Goal: Consume media (video, audio)

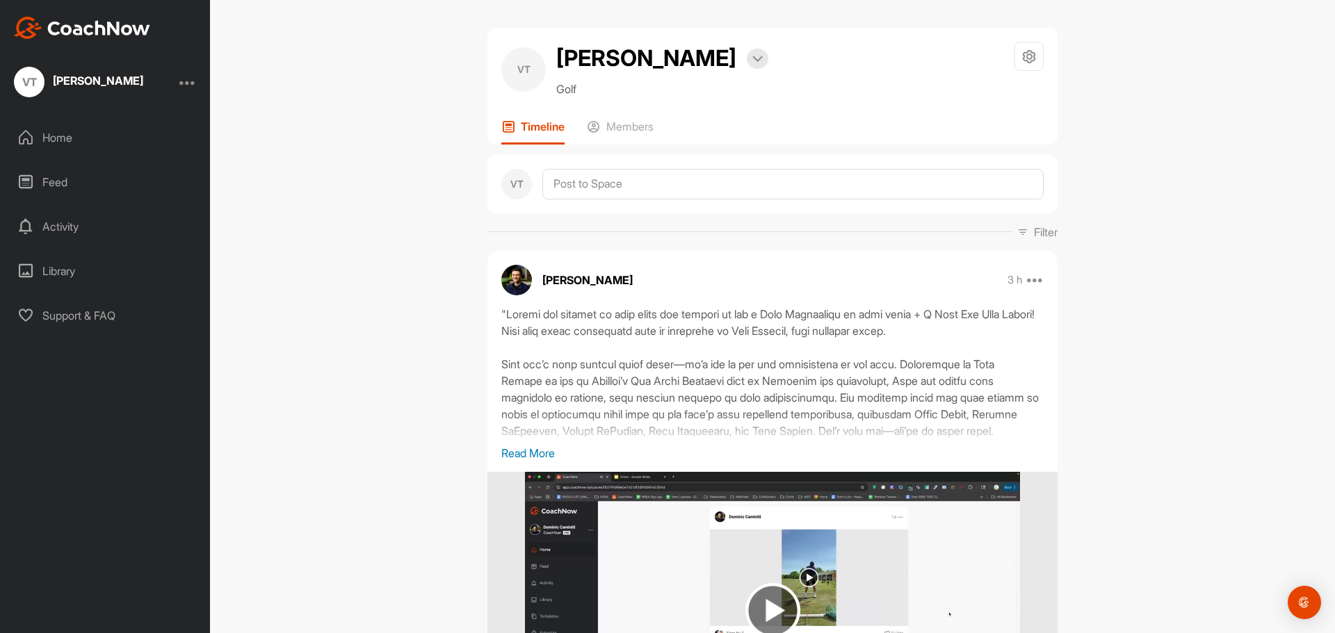
drag, startPoint x: 1145, startPoint y: 267, endPoint x: 1044, endPoint y: 154, distance: 151.1
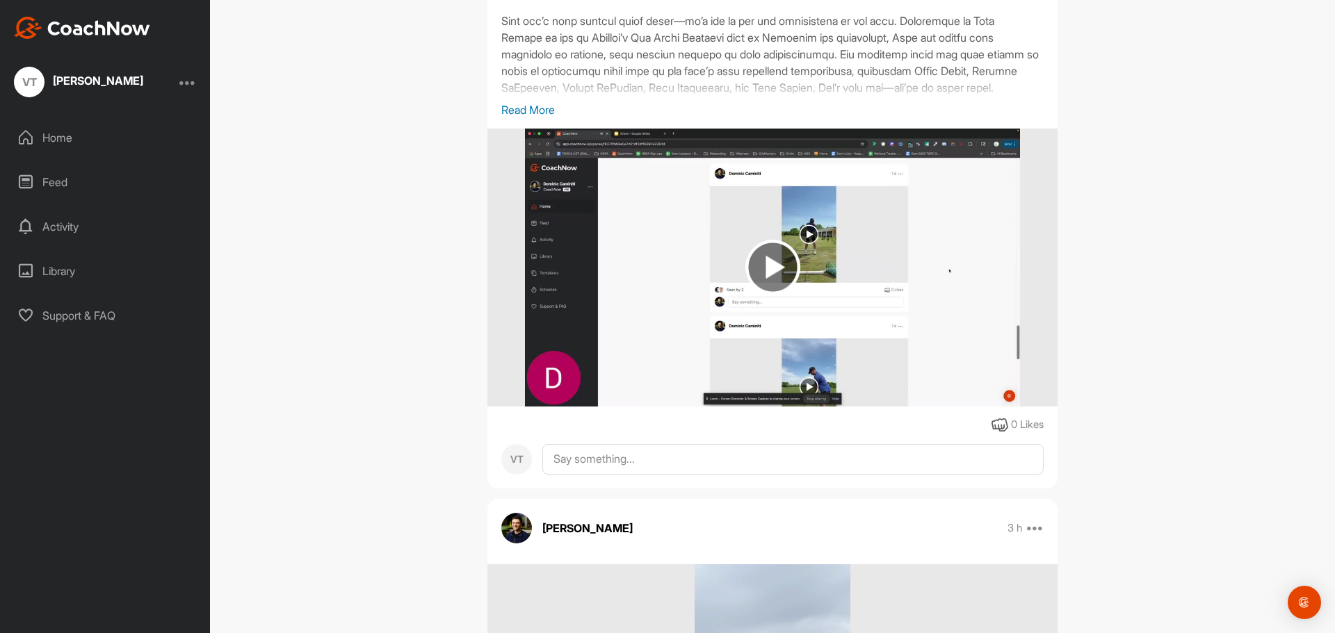
scroll to position [1113, 0]
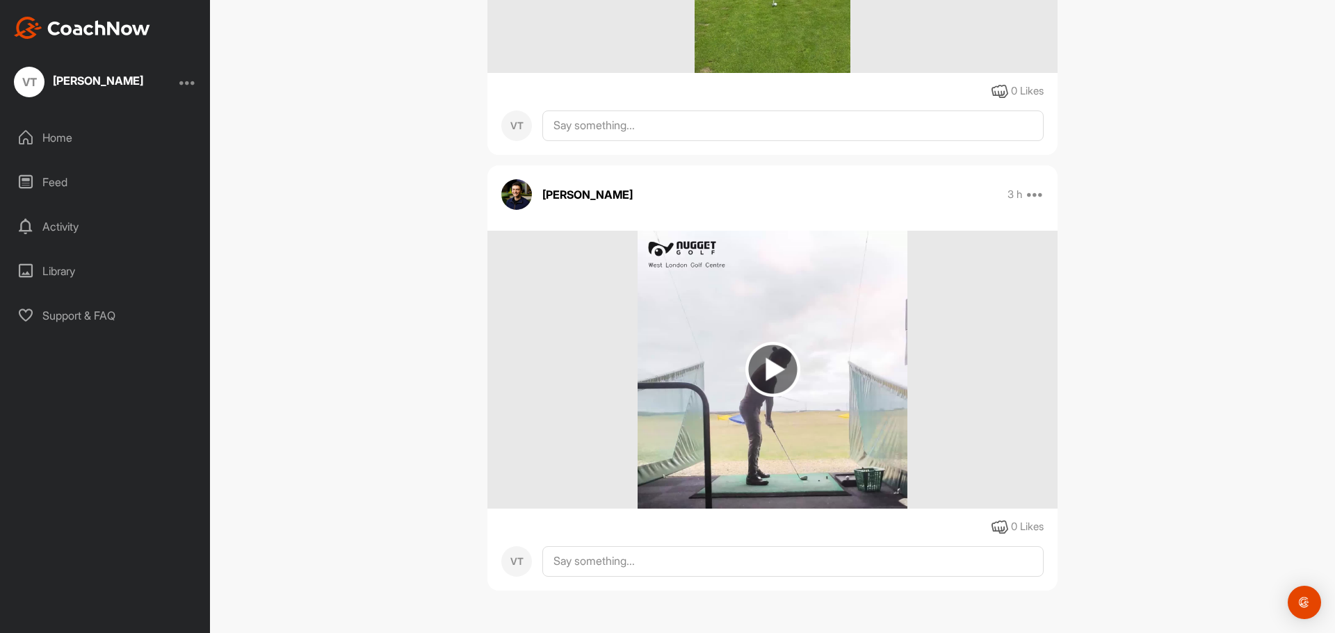
drag, startPoint x: 1164, startPoint y: 343, endPoint x: 747, endPoint y: 318, distance: 417.8
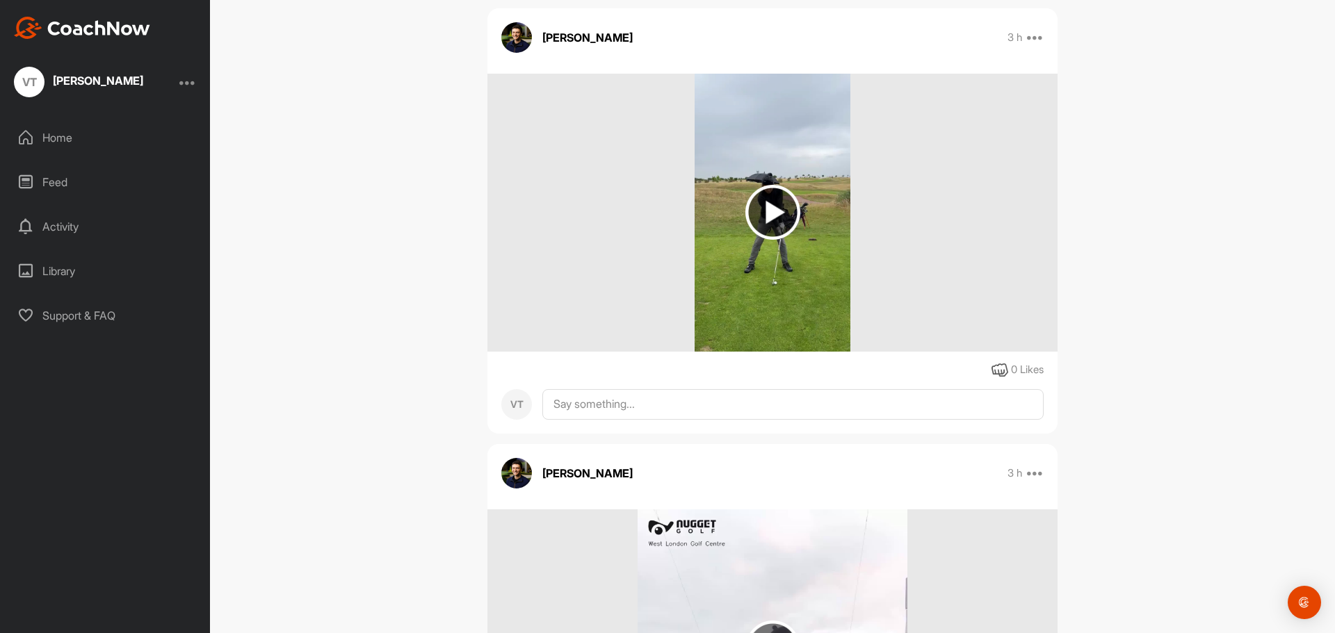
scroll to position [1113, 0]
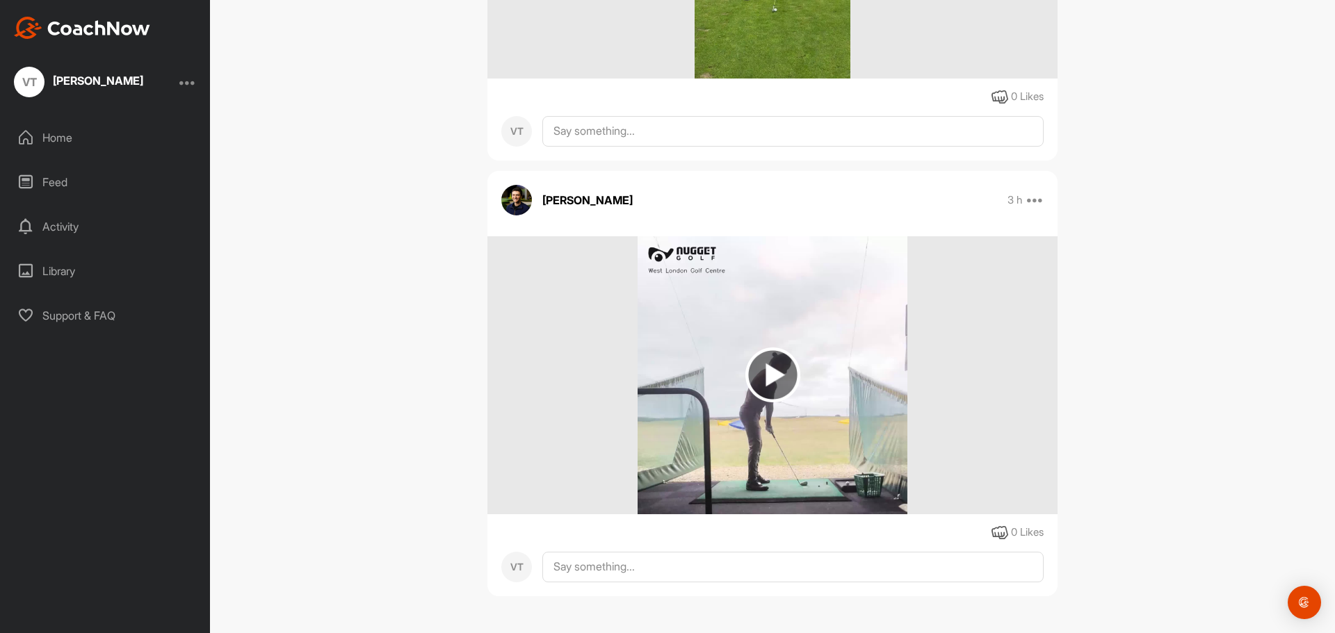
scroll to position [1113, 0]
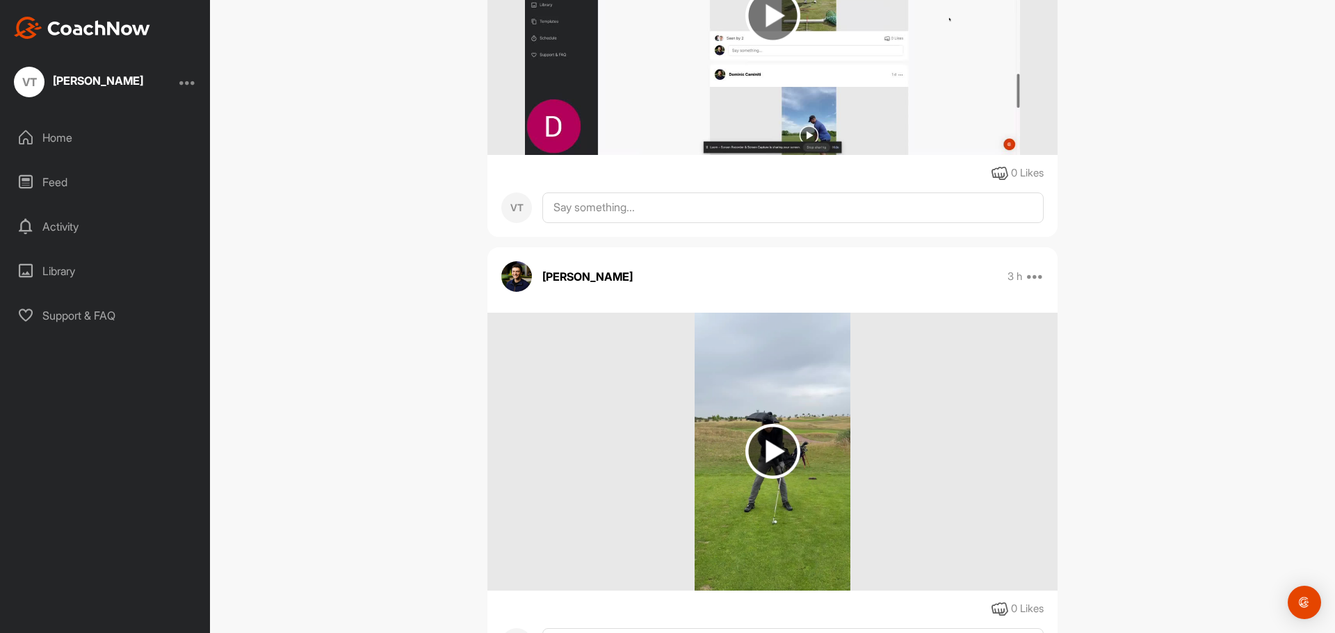
drag, startPoint x: 1152, startPoint y: 361, endPoint x: 1125, endPoint y: 259, distance: 106.4
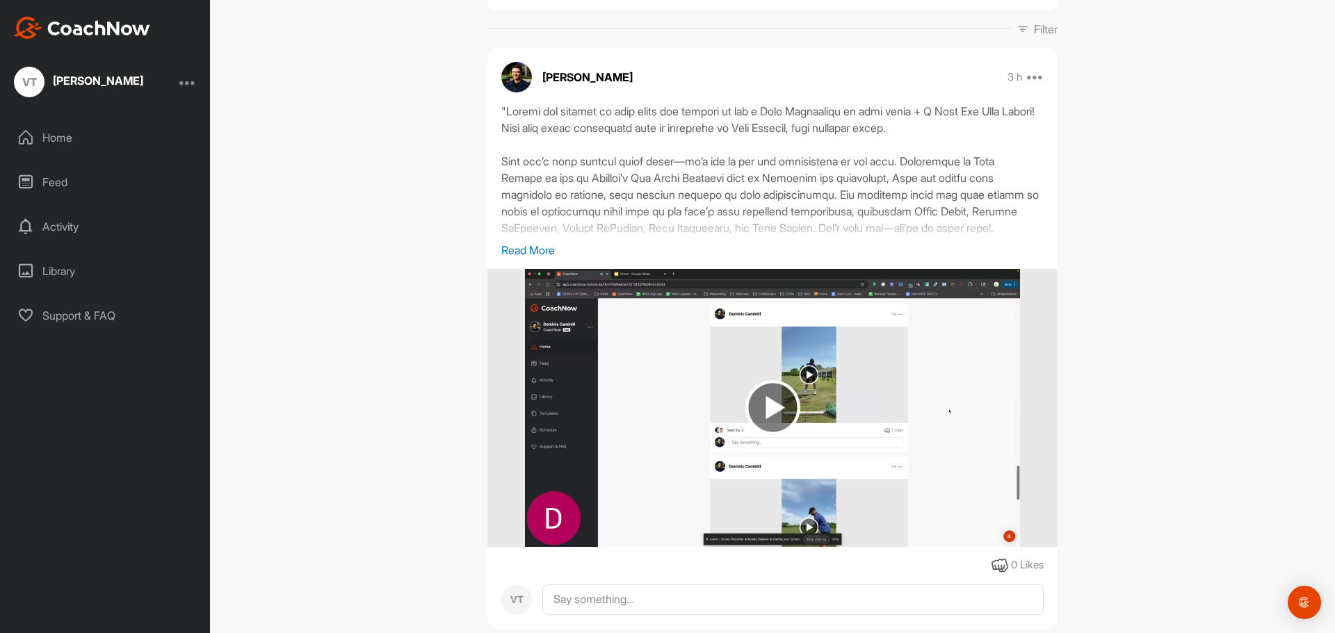
drag, startPoint x: 1098, startPoint y: 208, endPoint x: 1093, endPoint y: 185, distance: 23.5
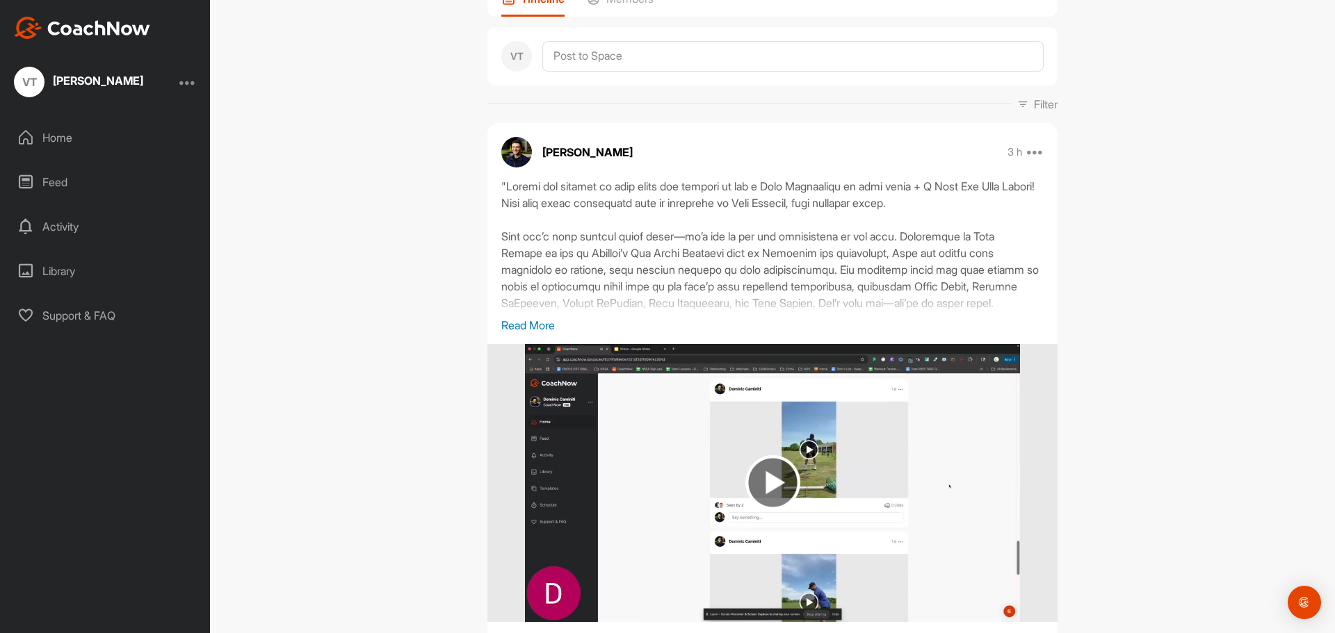
scroll to position [71, 0]
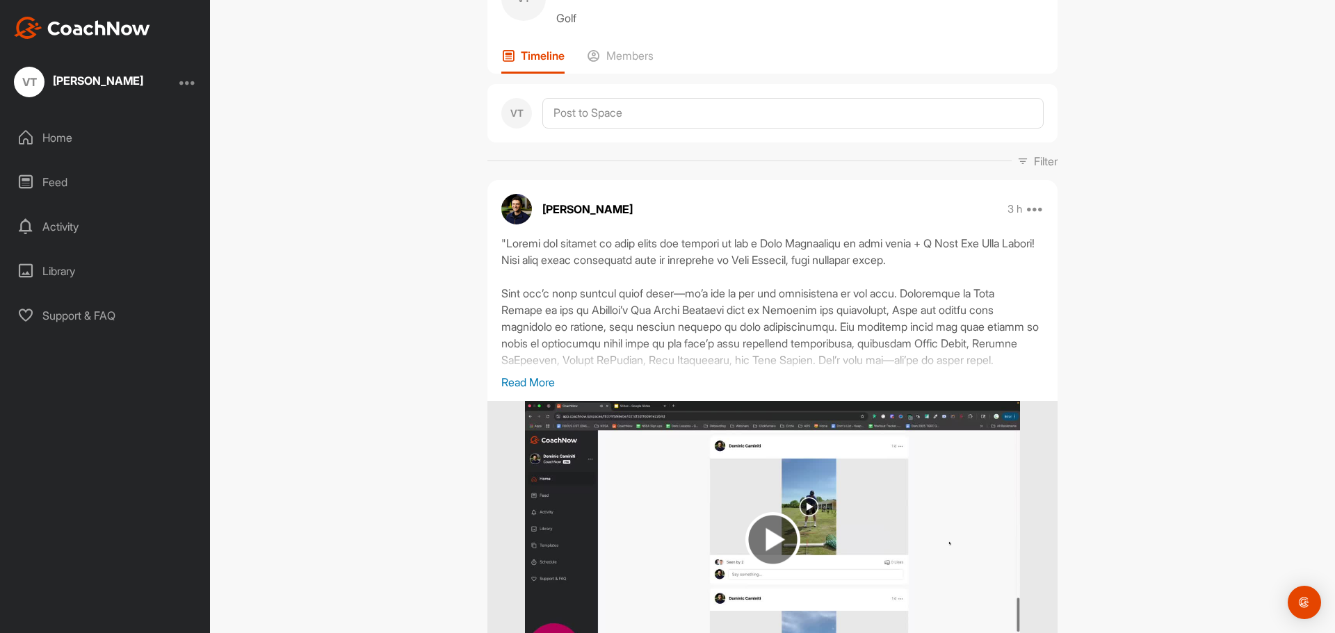
drag, startPoint x: 1100, startPoint y: 316, endPoint x: 1096, endPoint y: 262, distance: 54.4
click at [521, 389] on p "Read More" at bounding box center [772, 382] width 542 height 17
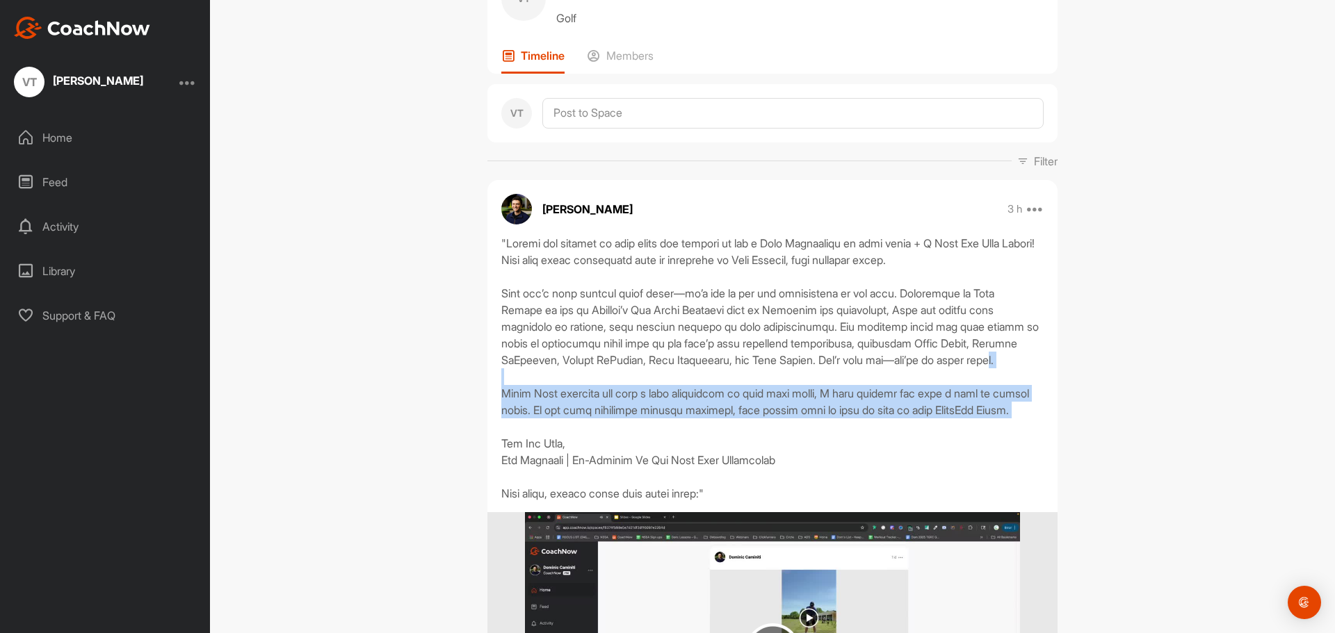
drag, startPoint x: 525, startPoint y: 389, endPoint x: 555, endPoint y: 461, distance: 77.9
click at [555, 461] on div at bounding box center [772, 368] width 542 height 267
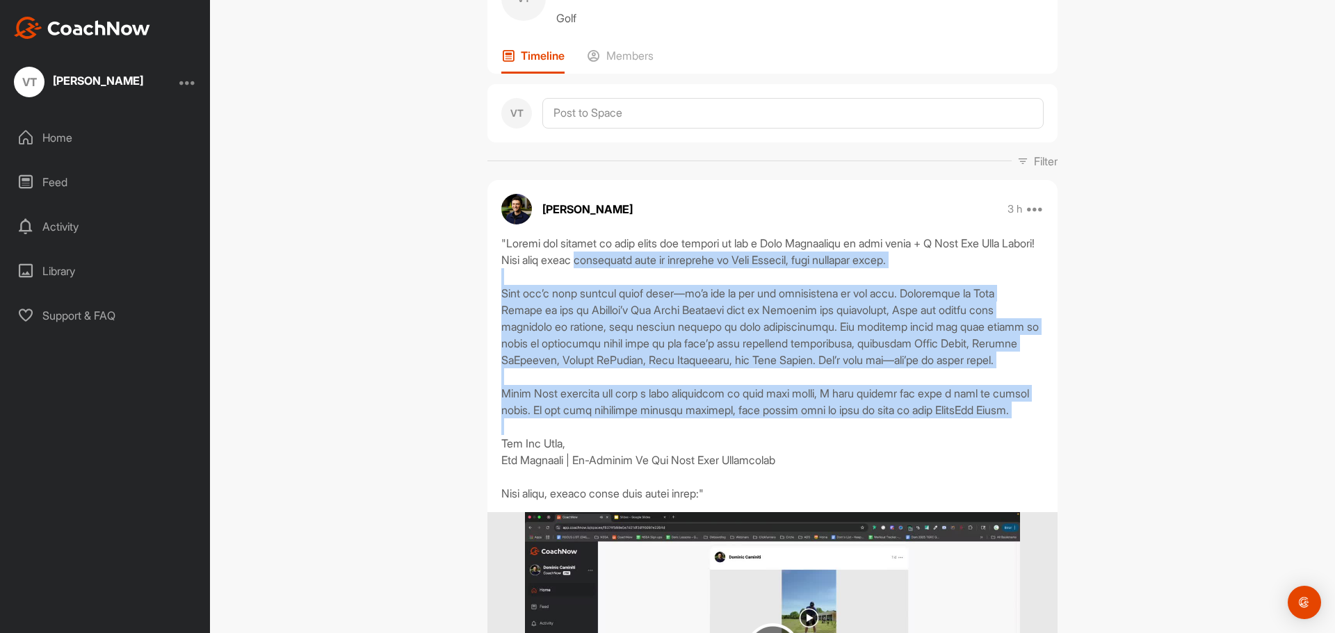
drag, startPoint x: 555, startPoint y: 461, endPoint x: 634, endPoint y: 259, distance: 217.0
click at [634, 259] on div at bounding box center [772, 368] width 542 height 267
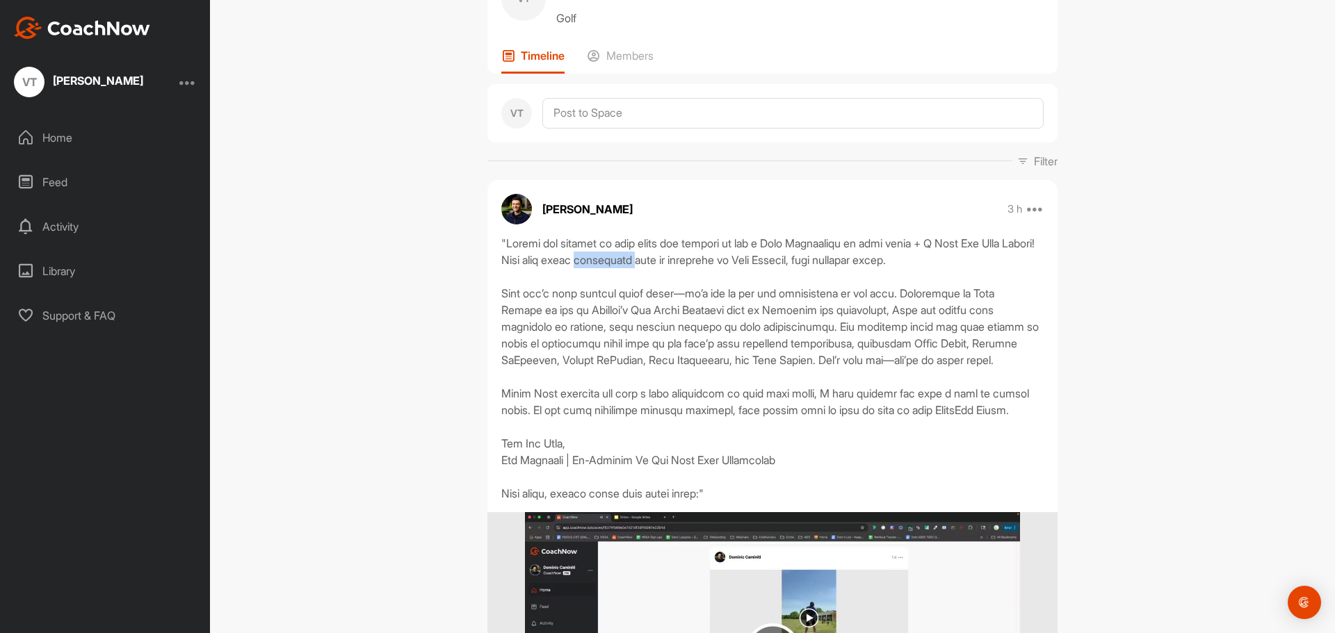
click at [634, 259] on div at bounding box center [772, 368] width 542 height 267
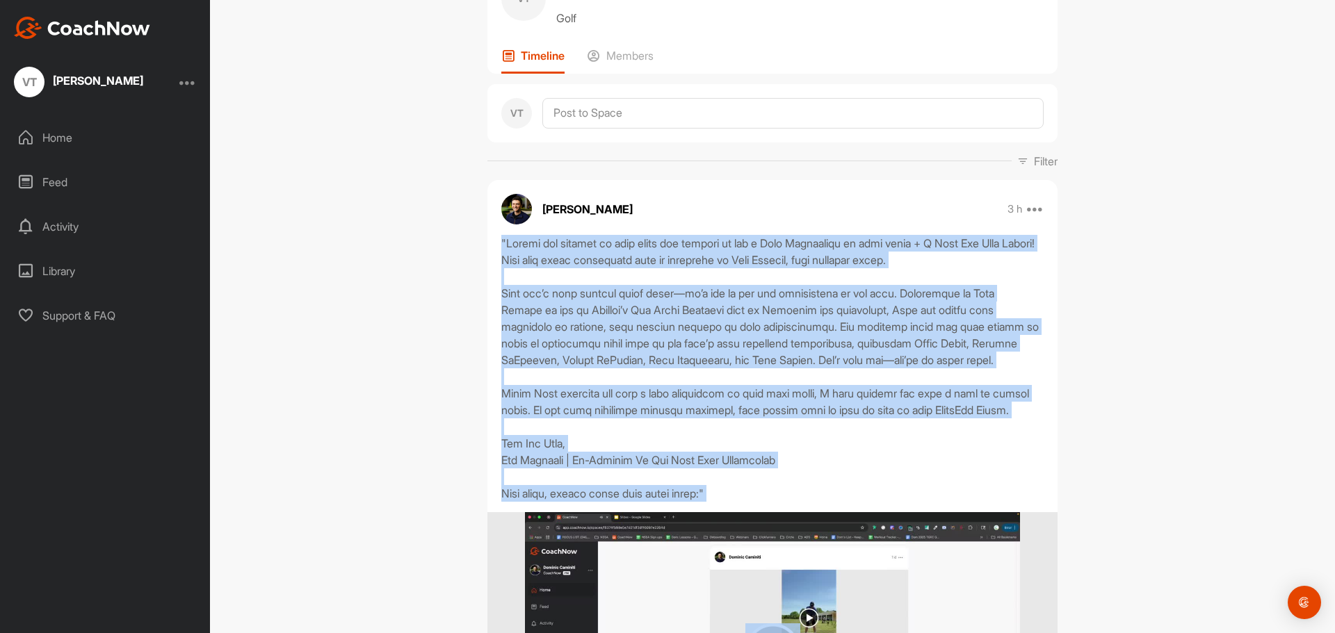
drag, startPoint x: 634, startPoint y: 259, endPoint x: 703, endPoint y: 525, distance: 275.2
click at [703, 502] on div at bounding box center [772, 368] width 542 height 267
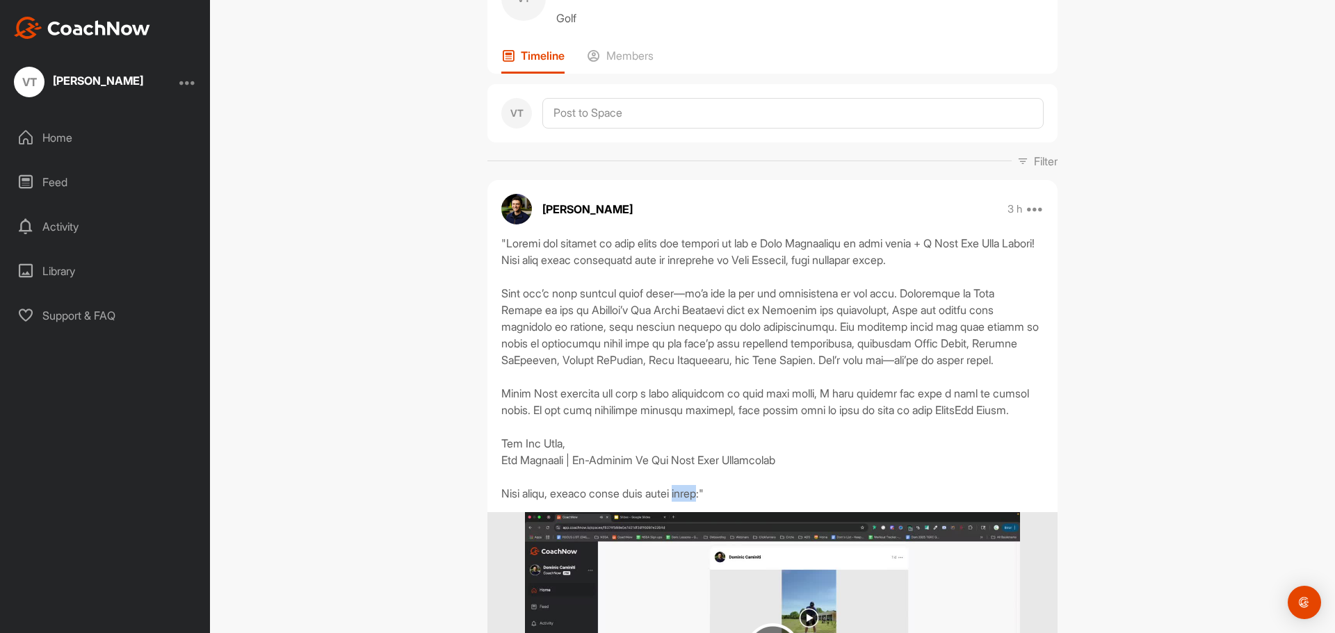
click at [703, 502] on div at bounding box center [772, 368] width 542 height 267
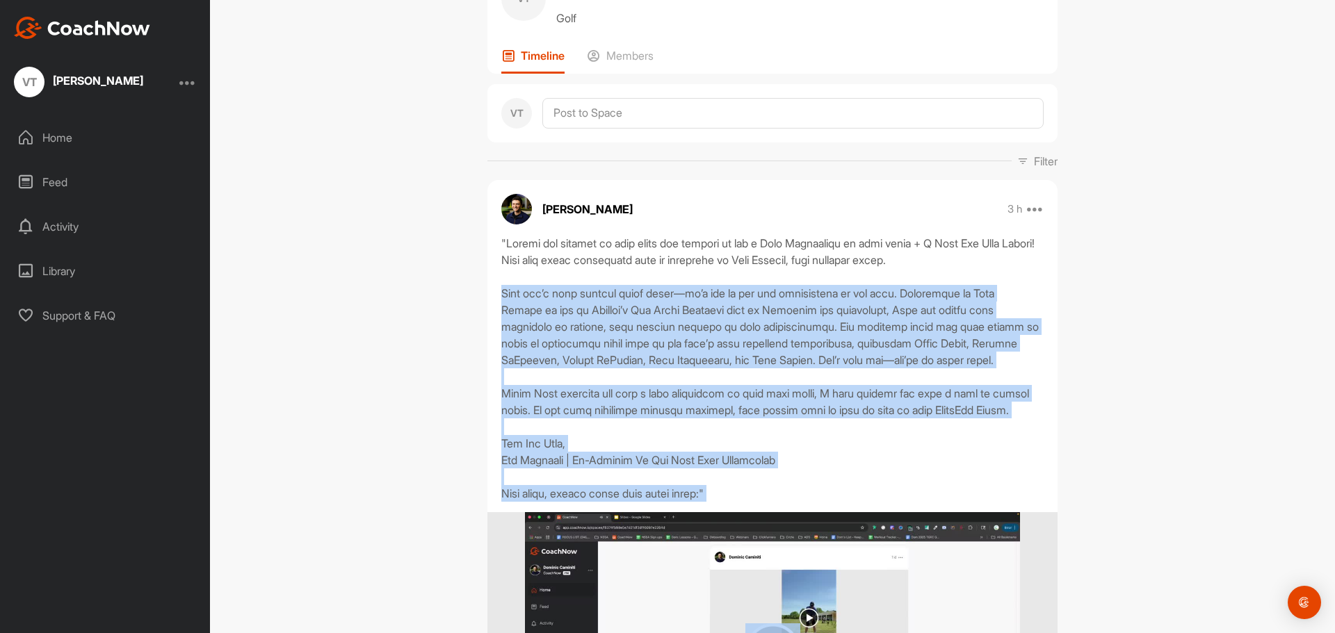
drag, startPoint x: 703, startPoint y: 525, endPoint x: 704, endPoint y: 288, distance: 236.4
click at [704, 288] on div at bounding box center [772, 368] width 542 height 267
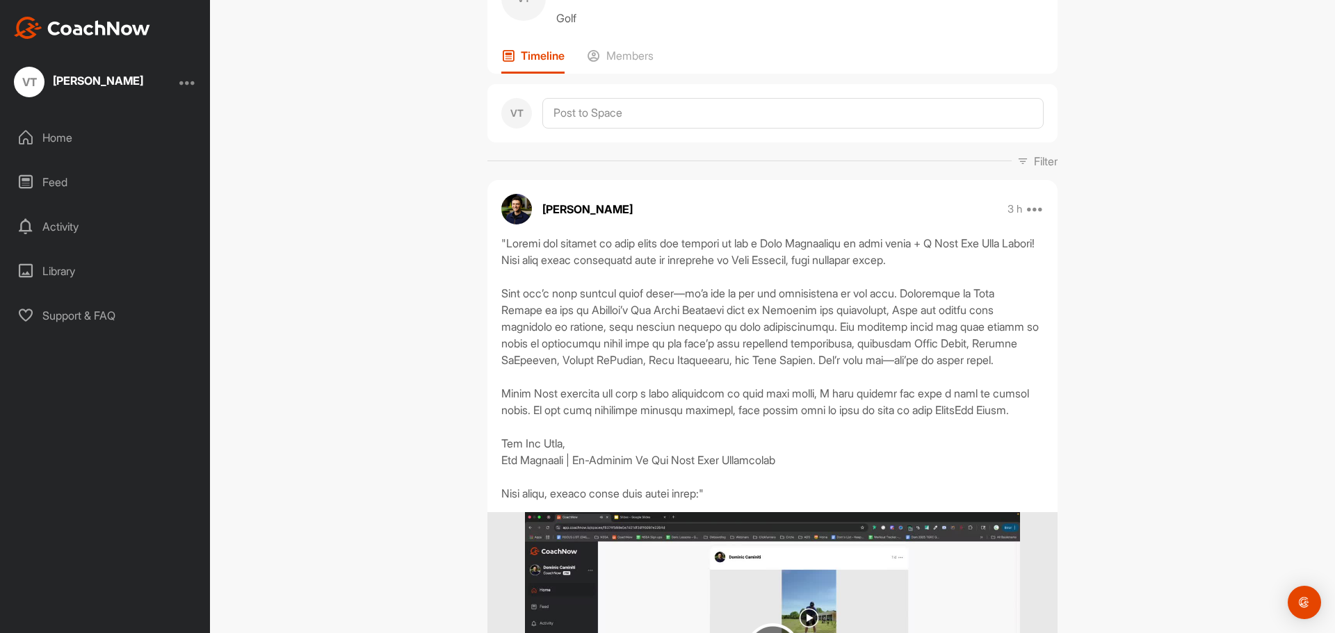
click at [706, 254] on div at bounding box center [772, 368] width 542 height 267
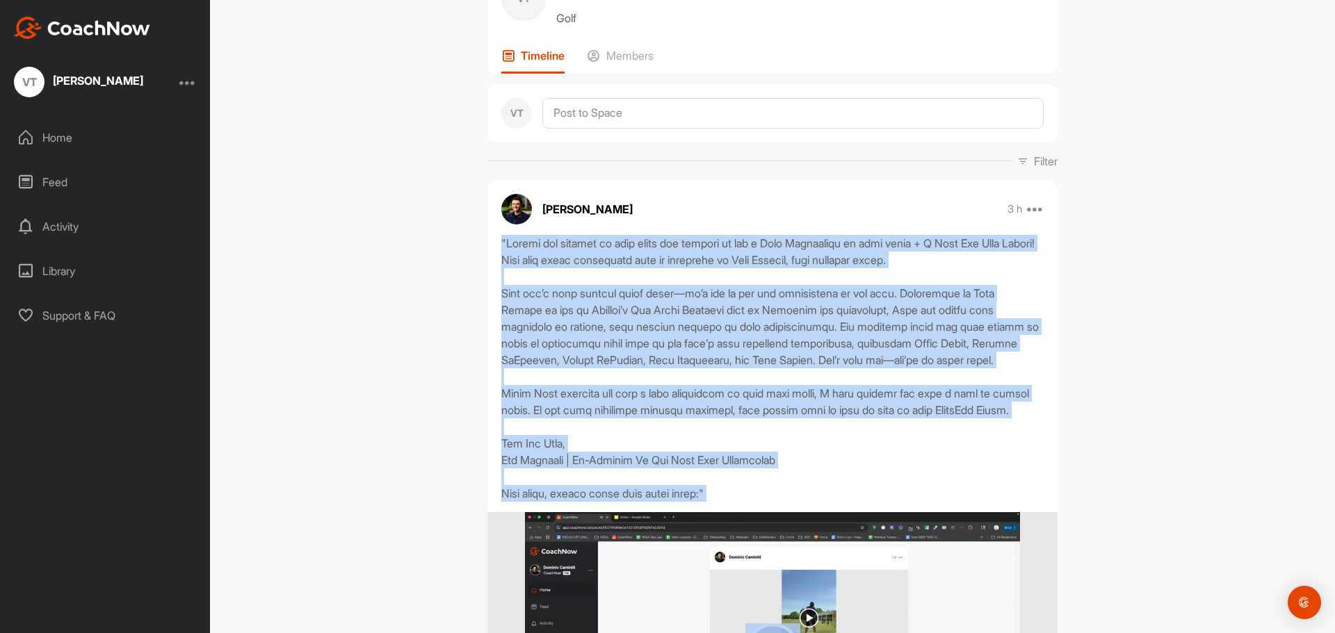
drag, startPoint x: 706, startPoint y: 254, endPoint x: 733, endPoint y: 523, distance: 271.1
click at [733, 502] on div at bounding box center [772, 368] width 542 height 267
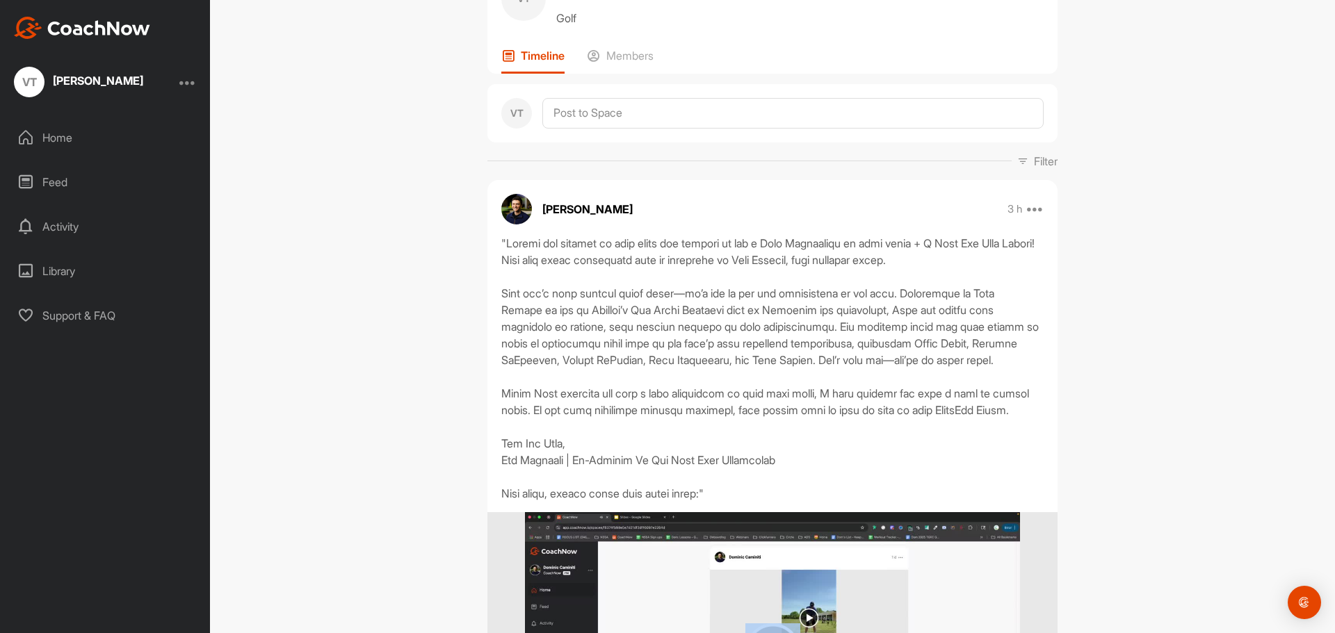
click at [733, 502] on div at bounding box center [772, 368] width 542 height 267
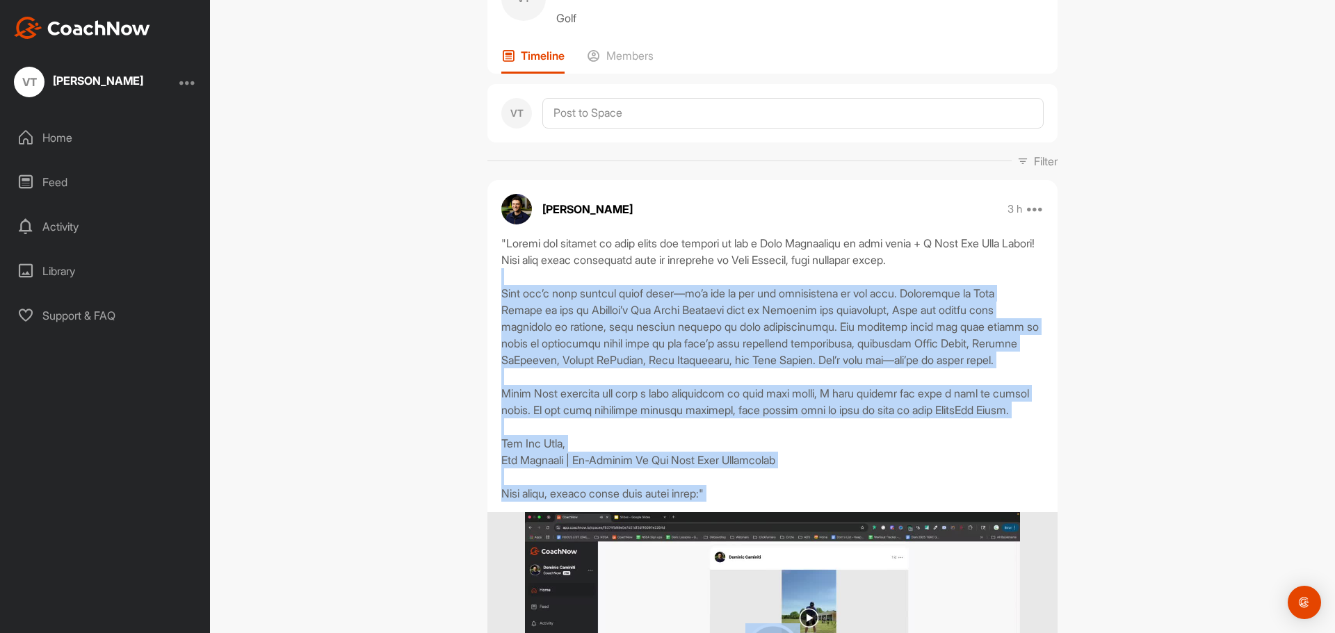
drag, startPoint x: 733, startPoint y: 523, endPoint x: 682, endPoint y: 271, distance: 257.5
click at [682, 271] on div at bounding box center [772, 368] width 542 height 267
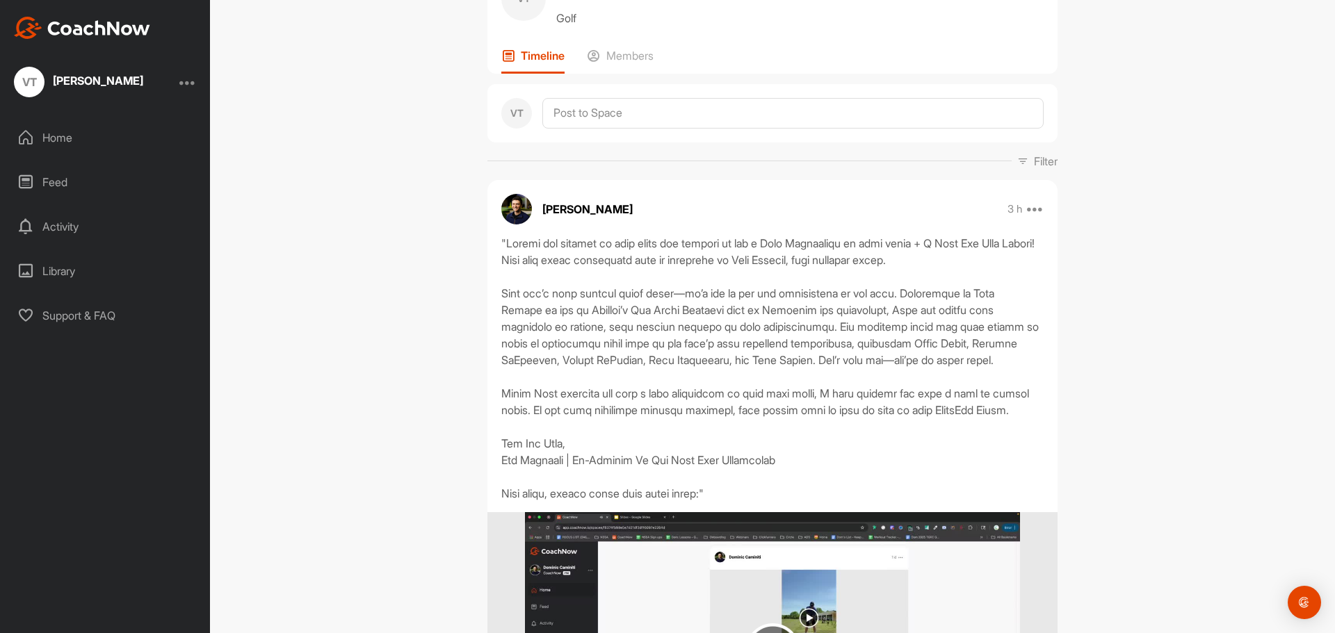
click at [677, 246] on div at bounding box center [772, 368] width 542 height 267
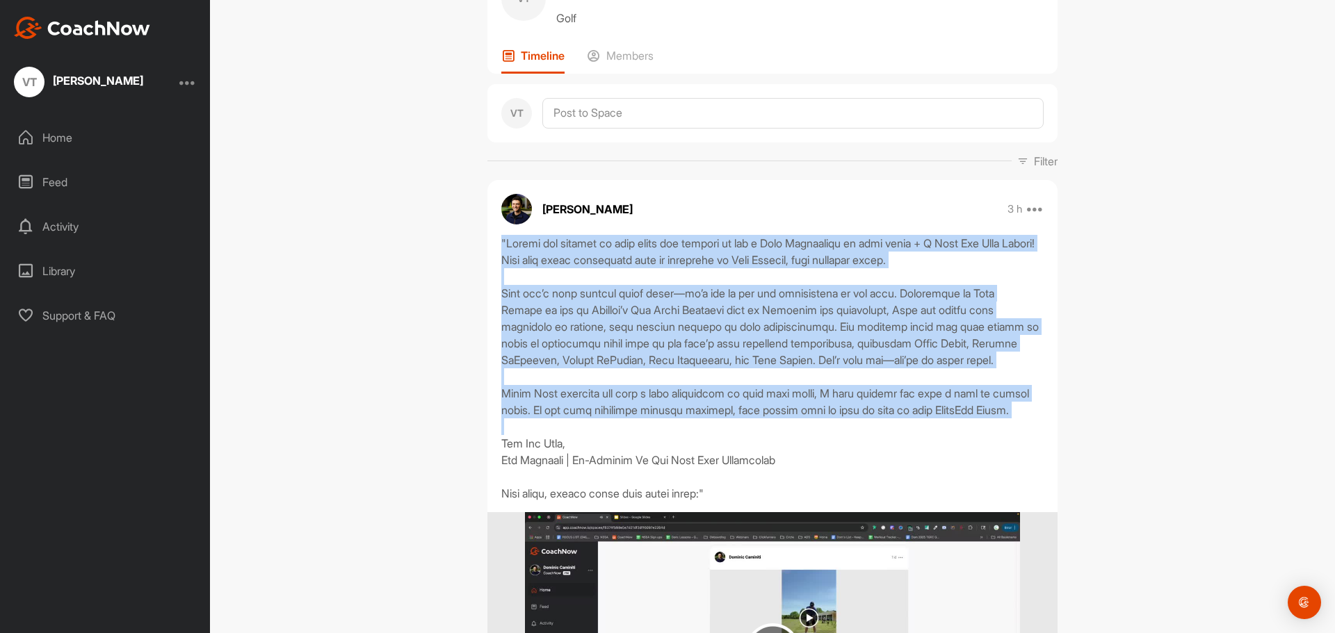
drag, startPoint x: 677, startPoint y: 246, endPoint x: 710, endPoint y: 458, distance: 214.6
click at [710, 458] on div at bounding box center [772, 368] width 542 height 267
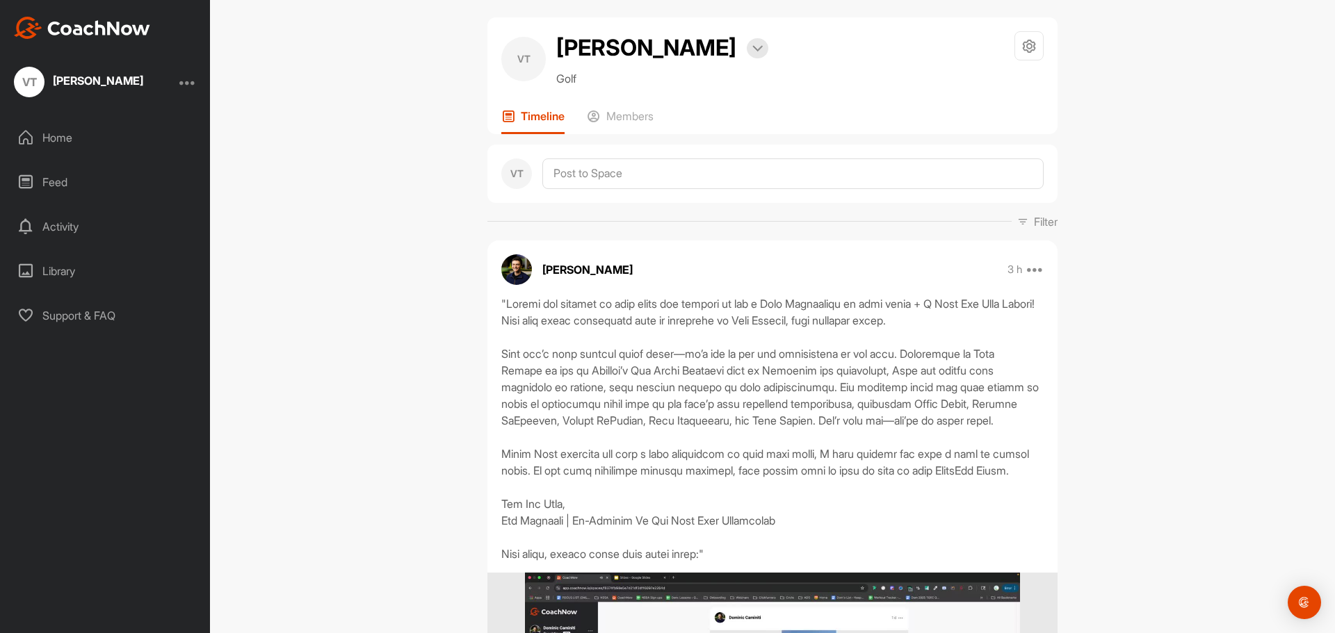
scroll to position [0, 0]
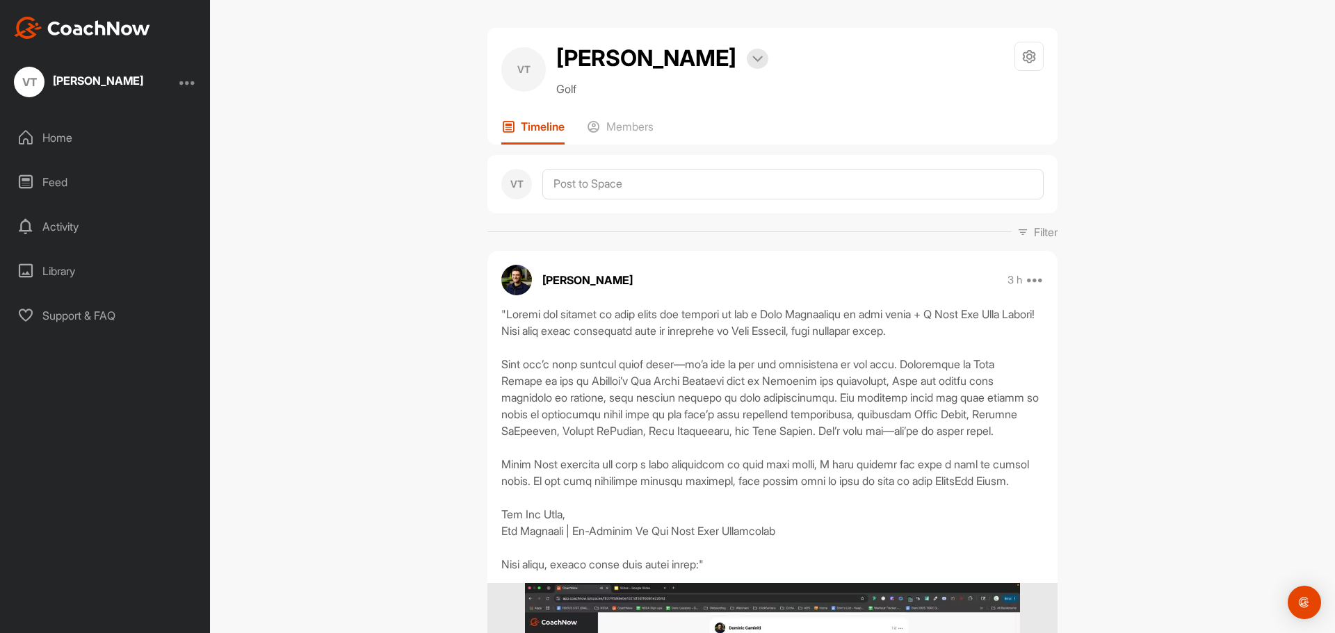
click at [345, 184] on div "VT [PERSON_NAME] Bookings Golf Space Settings Your Notifications Leave Space Ti…" at bounding box center [772, 316] width 1125 height 633
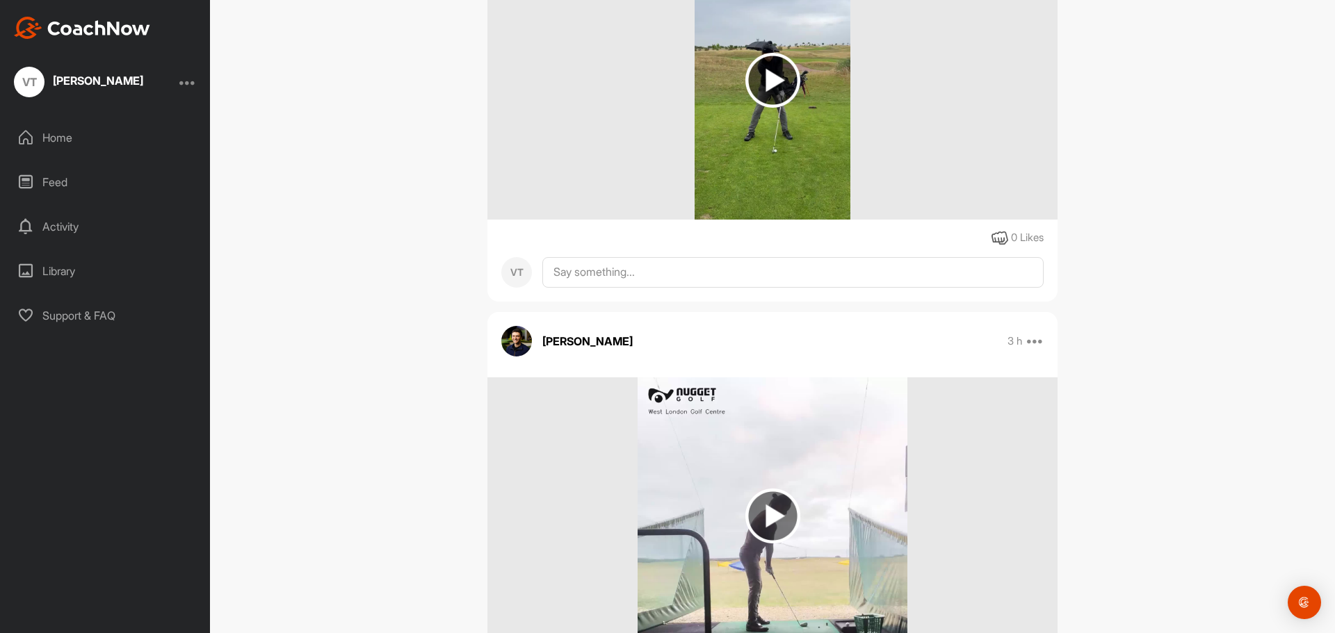
scroll to position [979, 0]
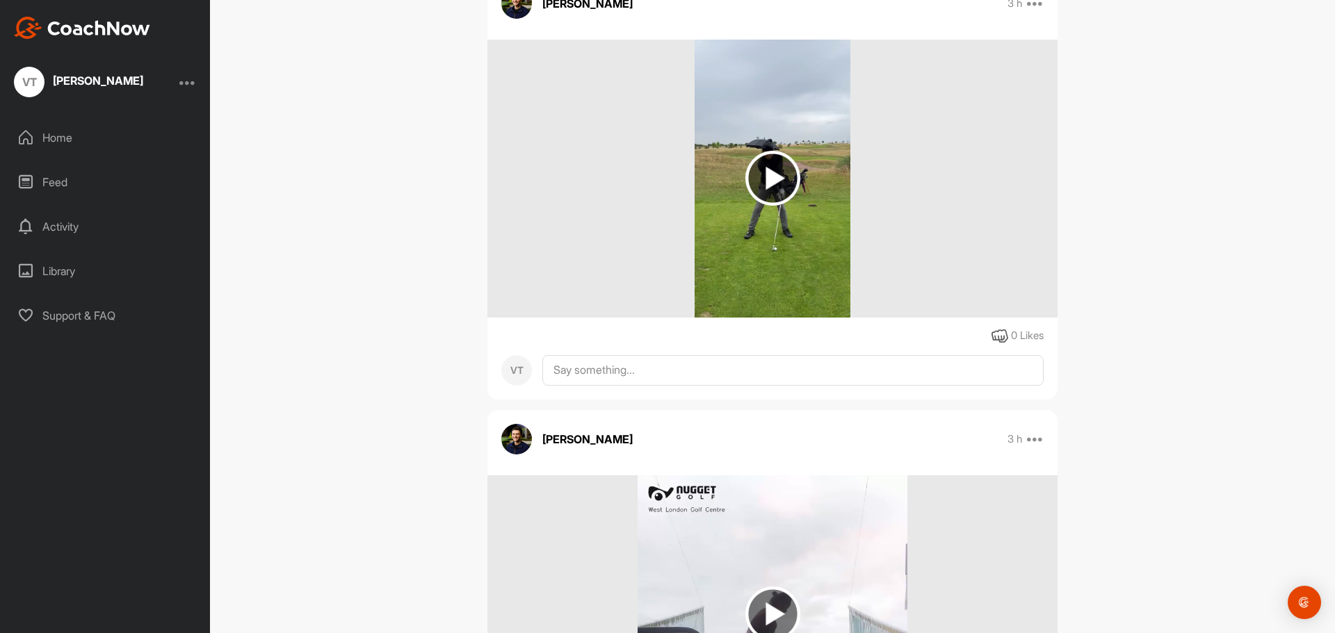
click at [753, 206] on img at bounding box center [772, 178] width 55 height 55
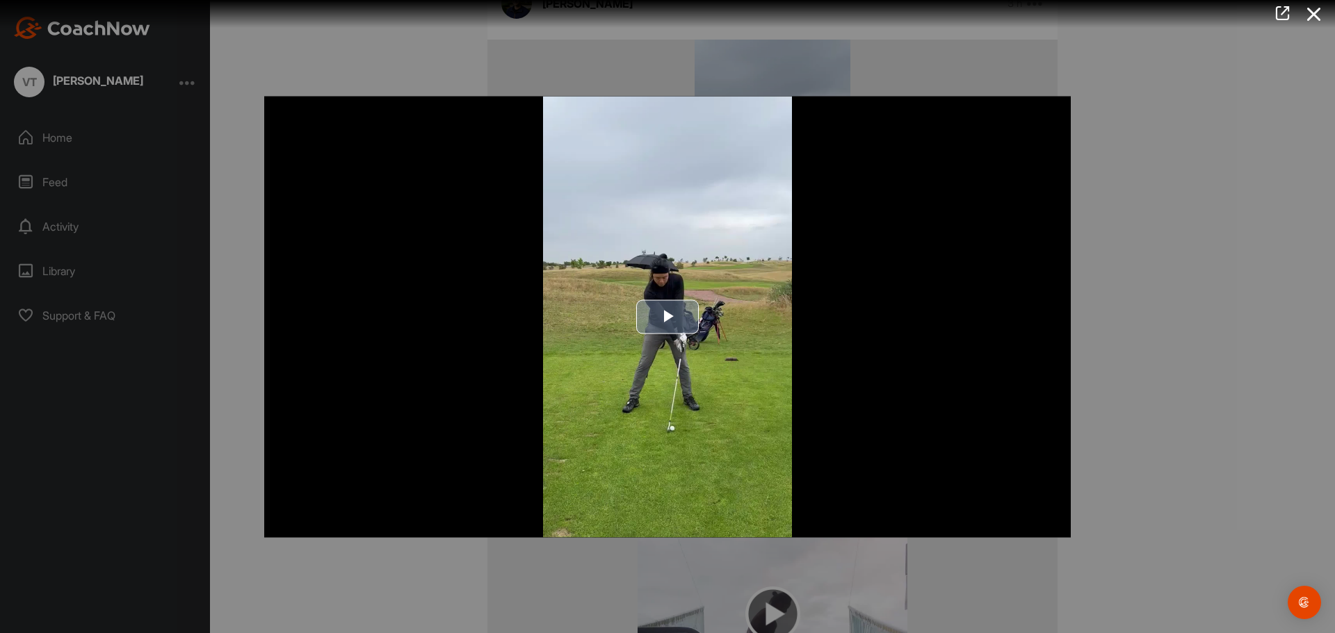
click at [698, 312] on button "Play Video" at bounding box center [667, 317] width 63 height 34
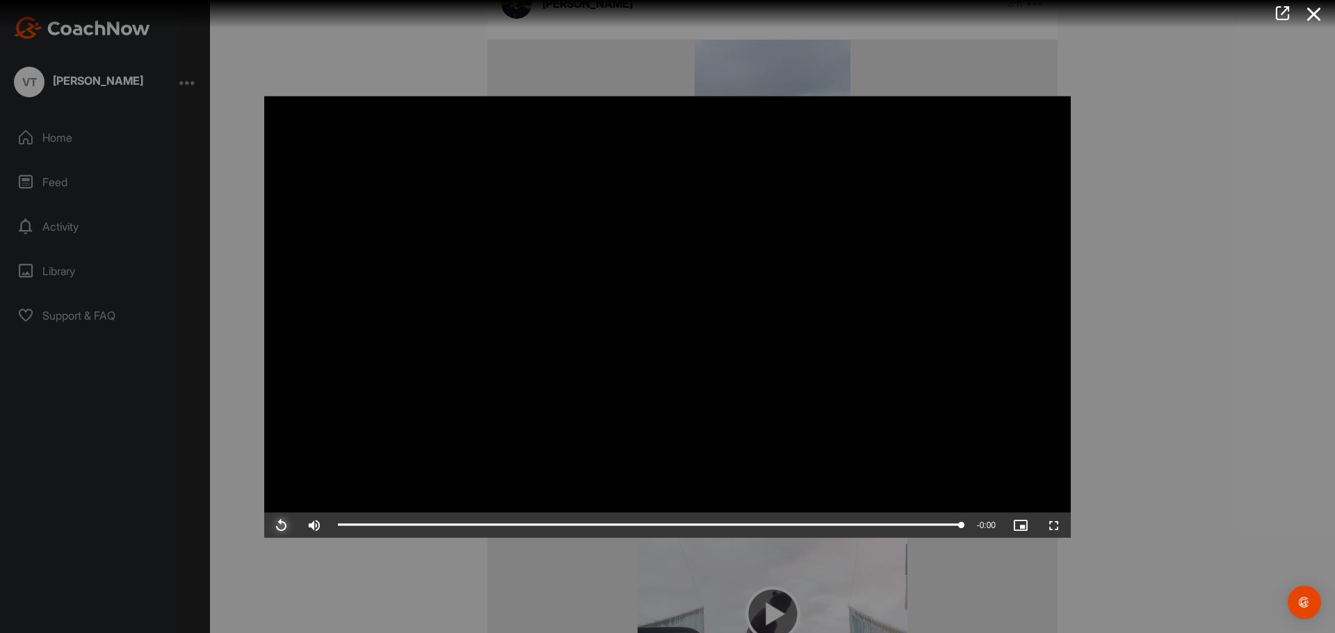
click at [284, 525] on span "Video Player" at bounding box center [280, 525] width 33 height 0
click at [698, 525] on div "0:04" at bounding box center [518, 525] width 360 height 4
click at [685, 528] on div "Loaded : 100.00% 0:04 0:05" at bounding box center [649, 524] width 637 height 25
click at [656, 526] on div "0:04" at bounding box center [656, 525] width 1 height 4
click at [631, 528] on div "Loaded : 100.00% 0:04 0:05" at bounding box center [649, 524] width 637 height 25
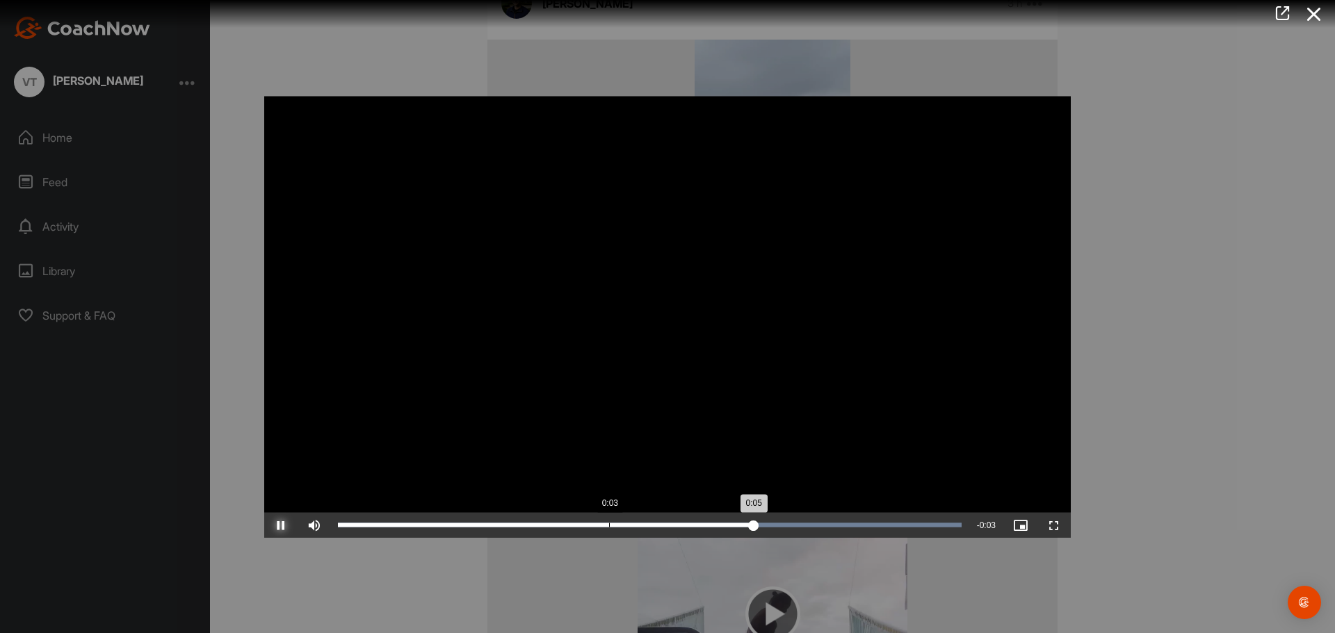
click at [601, 530] on div "Loaded : 100.00% 0:03 0:05" at bounding box center [649, 524] width 637 height 25
click at [601, 530] on div "Loaded : 100.00% 0:03 0:06" at bounding box center [649, 524] width 637 height 25
click at [288, 525] on span "Video Player" at bounding box center [280, 525] width 33 height 0
click at [284, 525] on span "Video Player" at bounding box center [280, 525] width 33 height 0
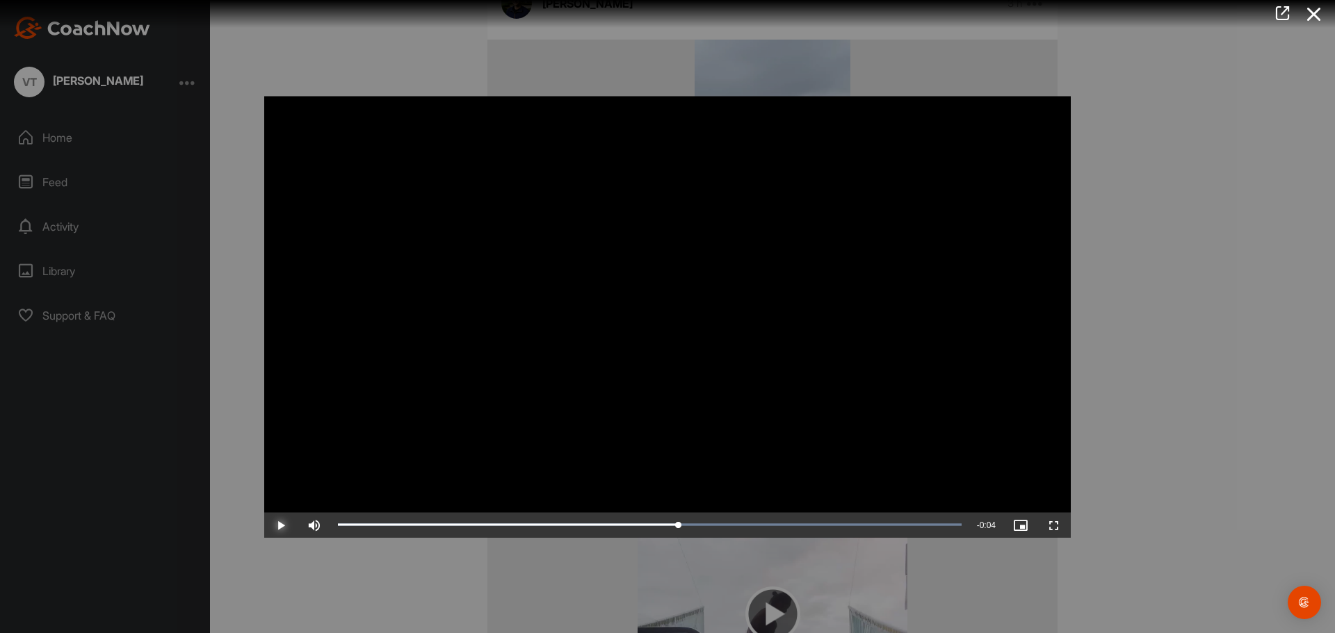
click at [284, 525] on span "Video Player" at bounding box center [280, 525] width 33 height 0
click at [283, 525] on span "Video Player" at bounding box center [280, 525] width 33 height 0
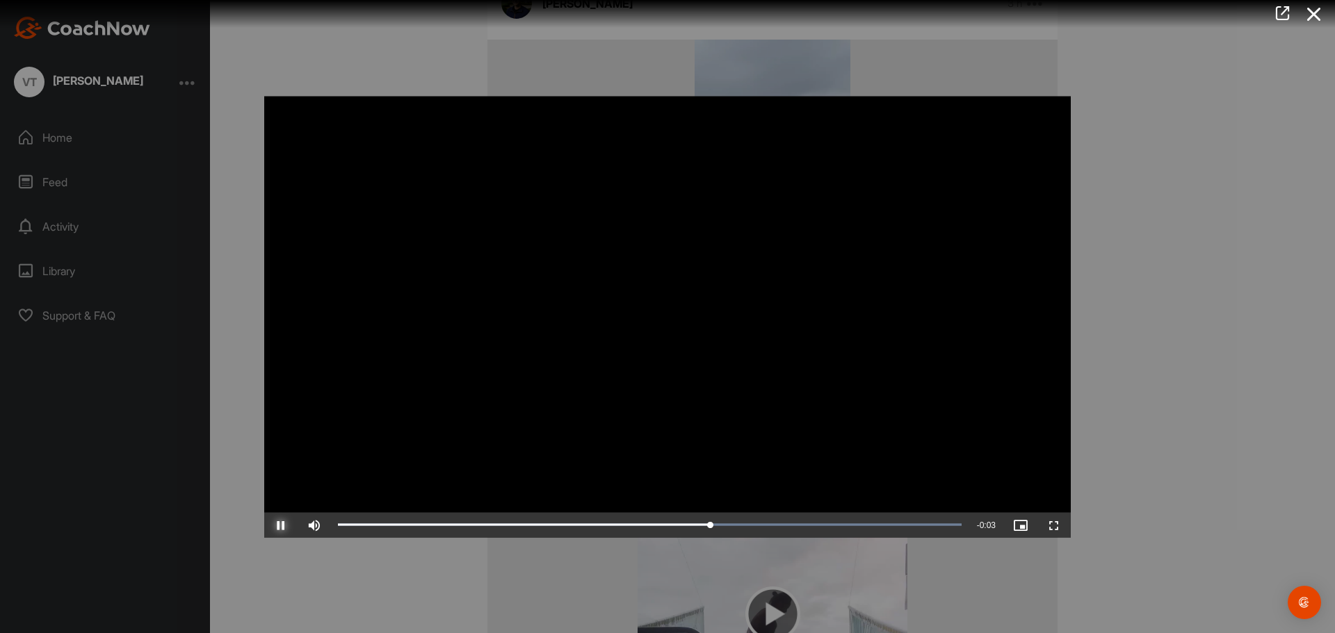
click at [280, 525] on span "Video Player" at bounding box center [280, 525] width 33 height 0
click at [279, 525] on span "Video Player" at bounding box center [280, 525] width 33 height 0
click at [1082, 599] on div at bounding box center [667, 316] width 1335 height 633
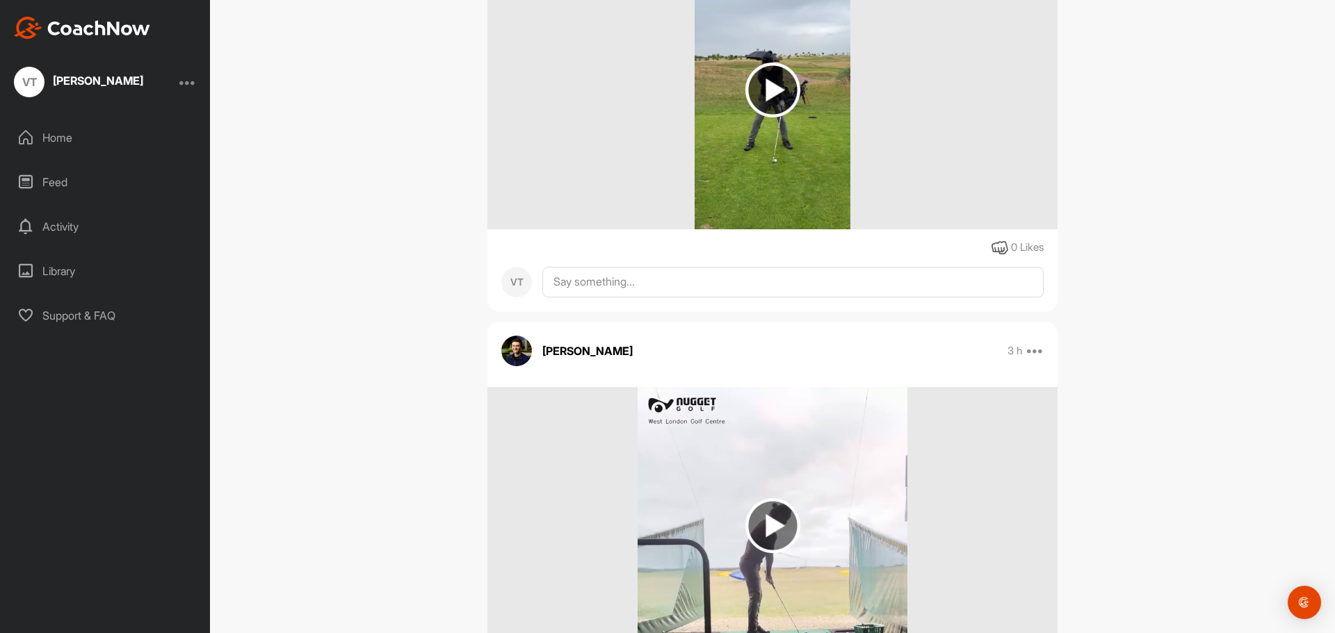
scroll to position [1258, 0]
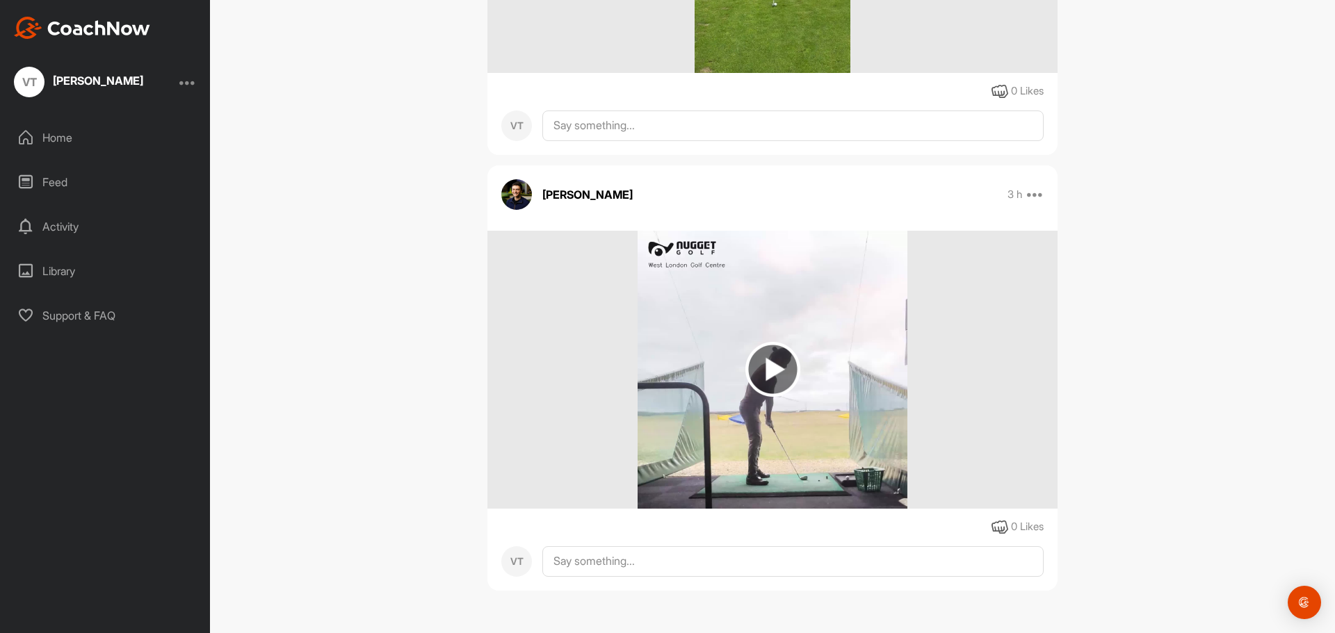
click at [750, 372] on img at bounding box center [772, 369] width 55 height 55
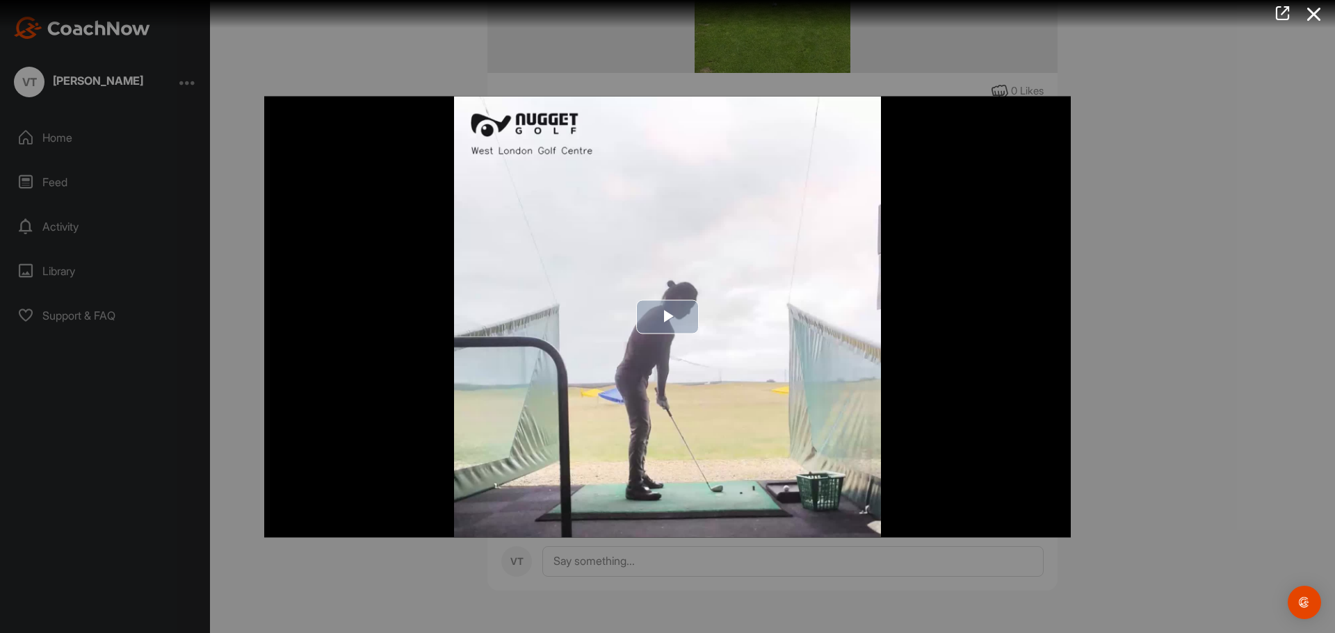
click at [667, 317] on span "Video Player" at bounding box center [667, 317] width 0 height 0
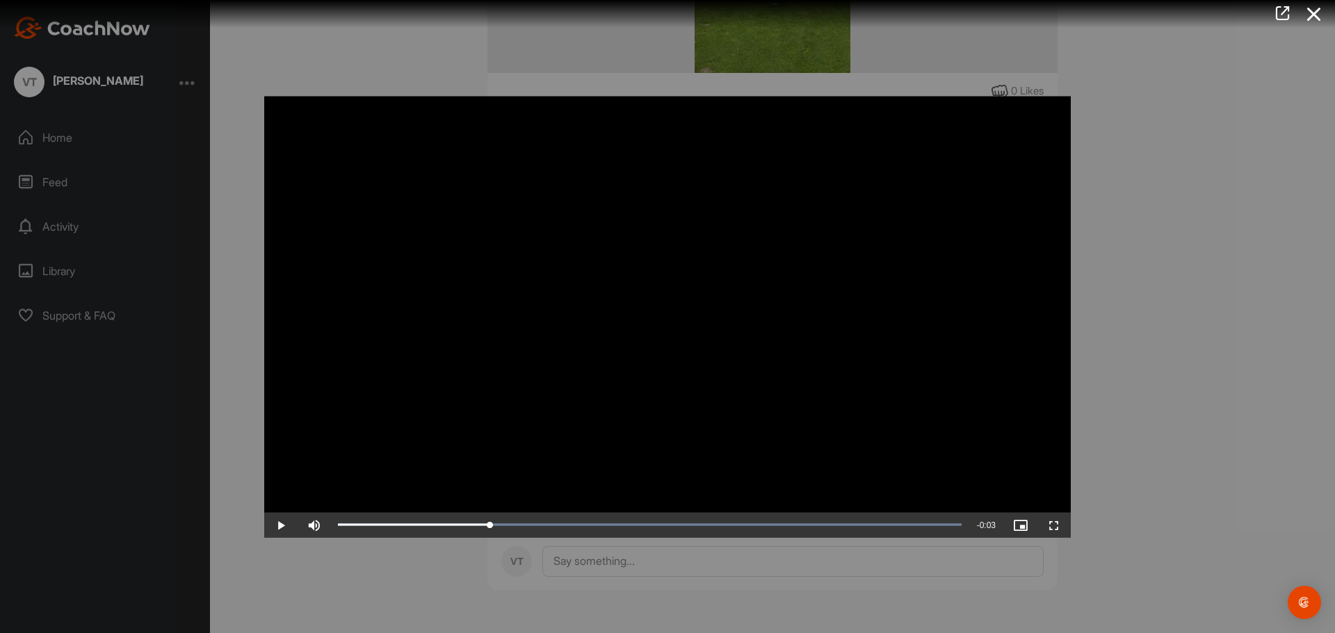
drag, startPoint x: 549, startPoint y: 526, endPoint x: 488, endPoint y: 542, distance: 63.2
click at [489, 542] on div "Video Player is loading. Play Video Play Skip Backward Skip Forward Mute Curren…" at bounding box center [667, 316] width 834 height 469
